Goal: Transaction & Acquisition: Purchase product/service

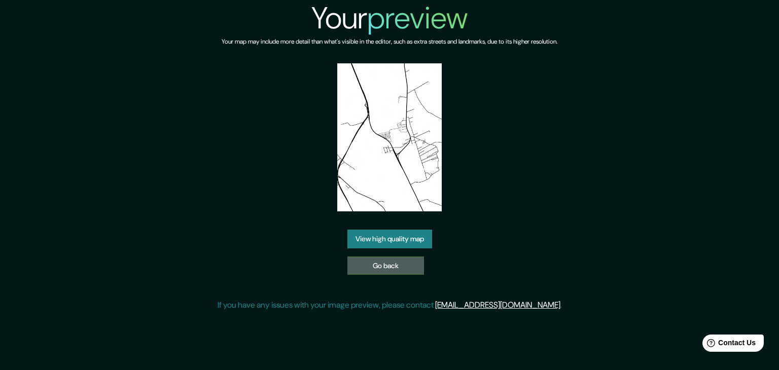
click at [417, 265] on link "Go back" at bounding box center [386, 266] width 77 height 19
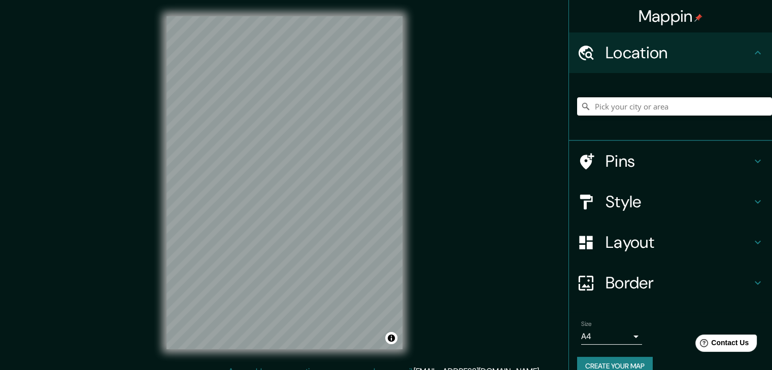
click at [625, 278] on h4 "Border" at bounding box center [678, 283] width 146 height 20
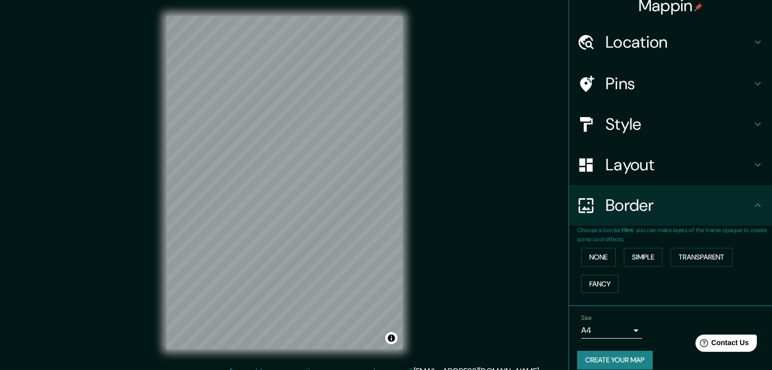
scroll to position [21, 0]
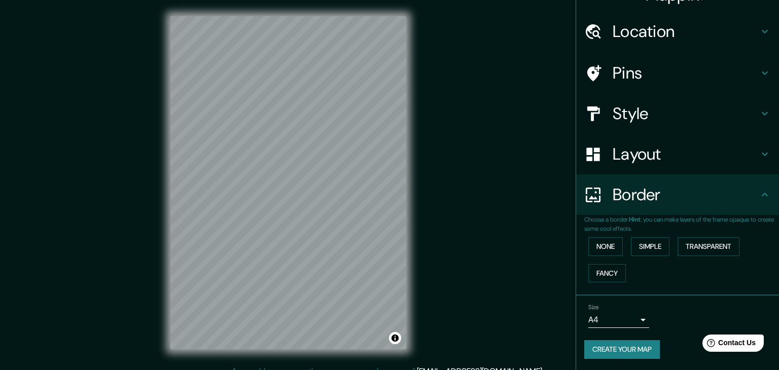
click at [623, 321] on body "Mappin Location Pins Style Layout Border Choose a border. Hint : you can make l…" at bounding box center [389, 185] width 779 height 370
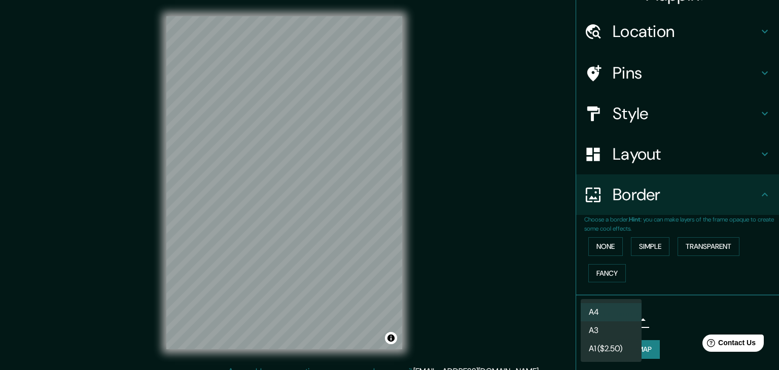
click at [623, 329] on li "A3" at bounding box center [611, 331] width 61 height 18
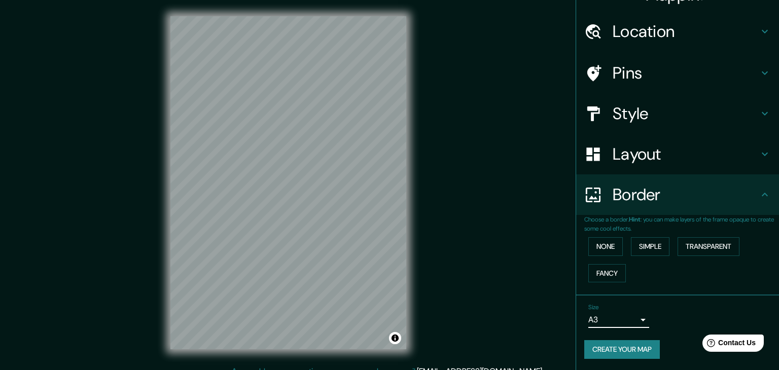
click at [622, 319] on body "Mappin Location Pins Style Layout Border Choose a border. Hint : you can make l…" at bounding box center [389, 185] width 779 height 370
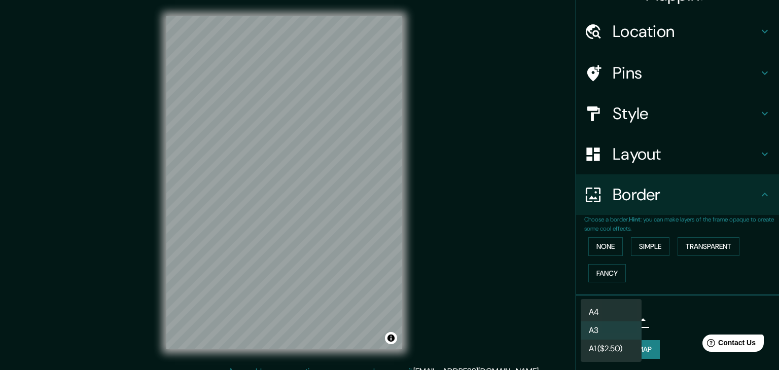
click at [617, 314] on li "A4" at bounding box center [611, 312] width 61 height 18
type input "single"
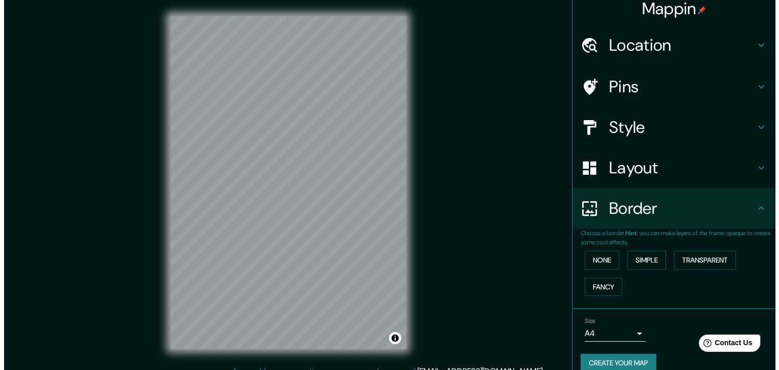
scroll to position [0, 0]
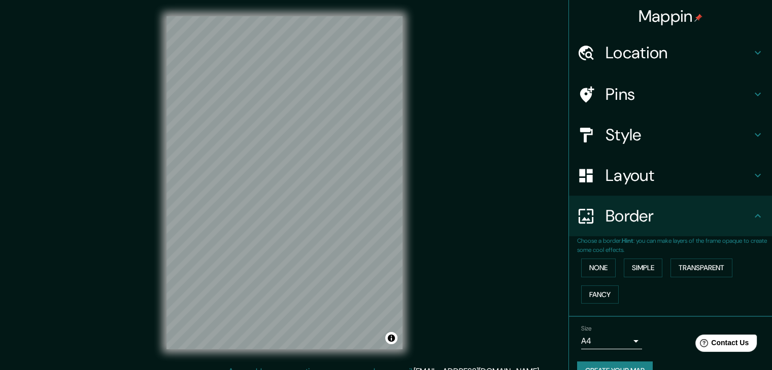
click at [623, 60] on h4 "Location" at bounding box center [678, 53] width 146 height 20
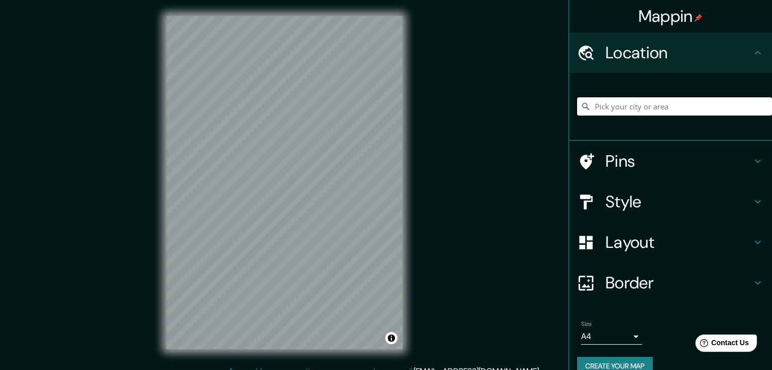
click at [638, 110] on input "Pick your city or area" at bounding box center [674, 106] width 195 height 18
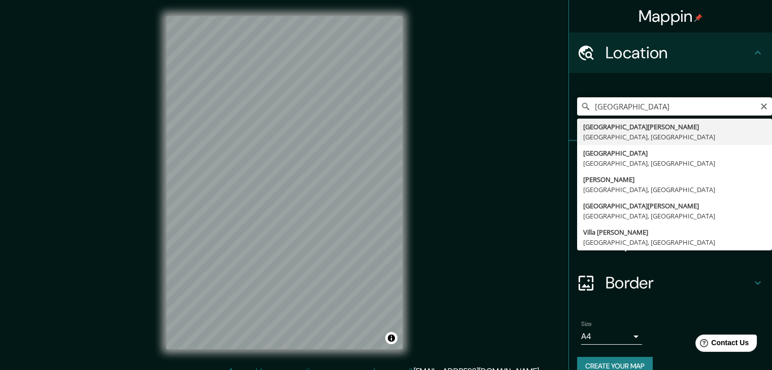
type input "[GEOGRAPHIC_DATA][PERSON_NAME], [GEOGRAPHIC_DATA], [GEOGRAPHIC_DATA]"
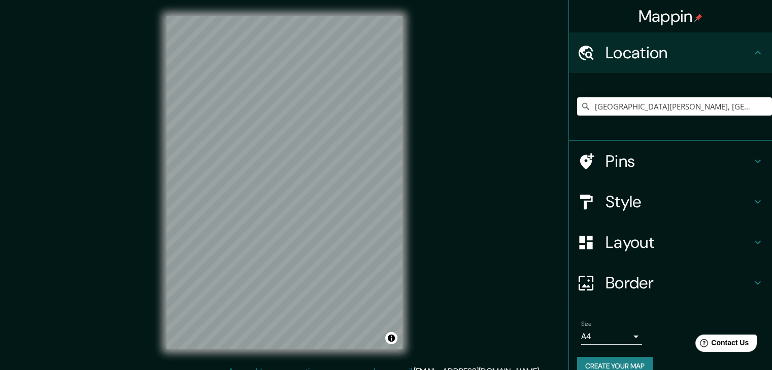
drag, startPoint x: 600, startPoint y: 134, endPoint x: 501, endPoint y: 88, distance: 108.5
click at [501, 88] on div "Mappin Location [GEOGRAPHIC_DATA][PERSON_NAME], [GEOGRAPHIC_DATA], [GEOGRAPHIC_…" at bounding box center [386, 191] width 772 height 382
click at [635, 210] on h4 "Style" at bounding box center [678, 202] width 146 height 20
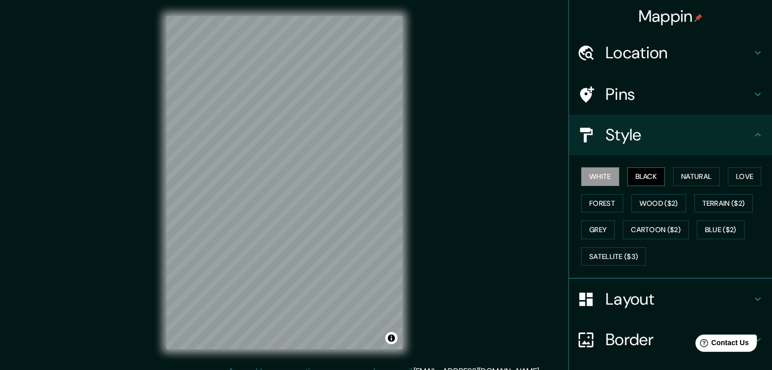
drag, startPoint x: 643, startPoint y: 175, endPoint x: 643, endPoint y: 181, distance: 5.6
click at [643, 181] on button "Black" at bounding box center [646, 176] width 38 height 19
click at [646, 199] on button "Wood ($2)" at bounding box center [658, 203] width 55 height 19
